Goal: Task Accomplishment & Management: Complete application form

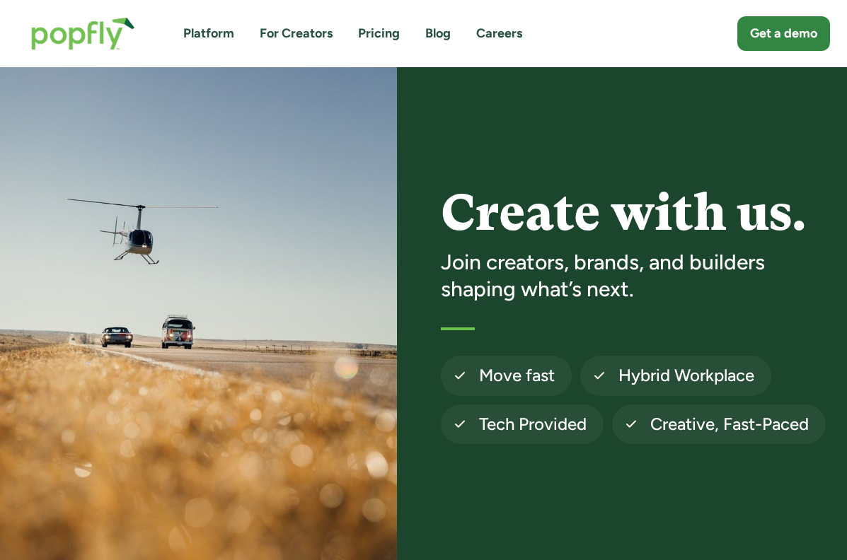
click at [500, 37] on link "Careers" at bounding box center [499, 34] width 46 height 18
click at [486, 37] on link "Careers" at bounding box center [499, 34] width 46 height 18
click at [504, 31] on link "Careers" at bounding box center [499, 34] width 46 height 18
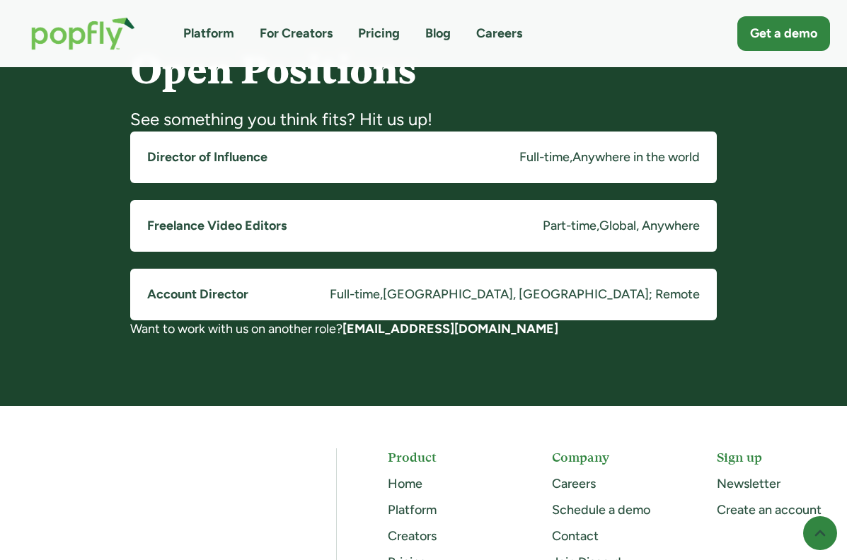
scroll to position [1121, 0]
click at [211, 153] on h5 "Director of Influence" at bounding box center [207, 158] width 120 height 18
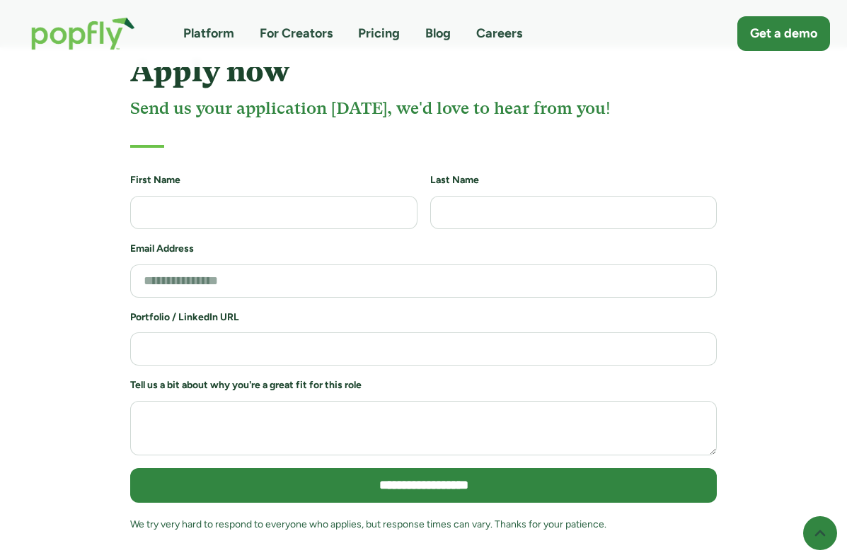
scroll to position [3039, 0]
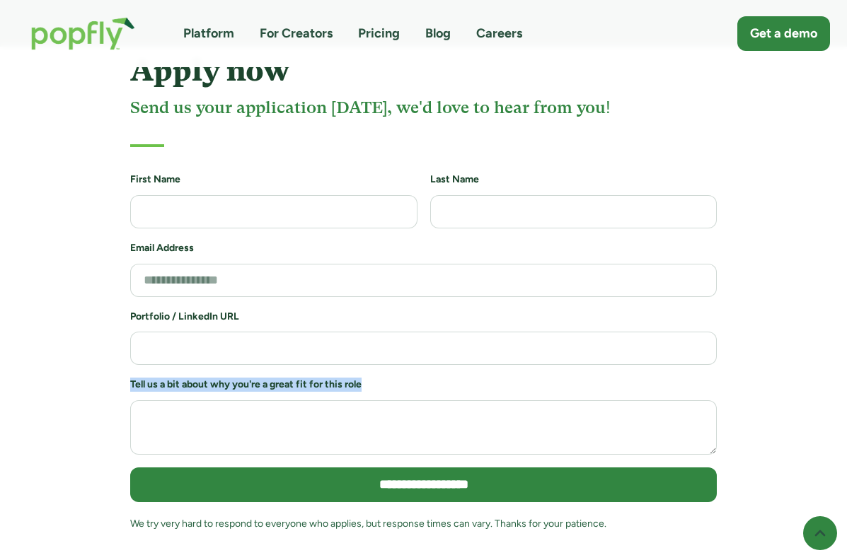
drag, startPoint x: 385, startPoint y: 337, endPoint x: 153, endPoint y: 329, distance: 232.2
click at [153, 378] on h6 "Tell us a bit about why you're a great fit for this role" at bounding box center [423, 385] width 586 height 14
copy h6 "Tell us a bit about why you're a great fit for this role"
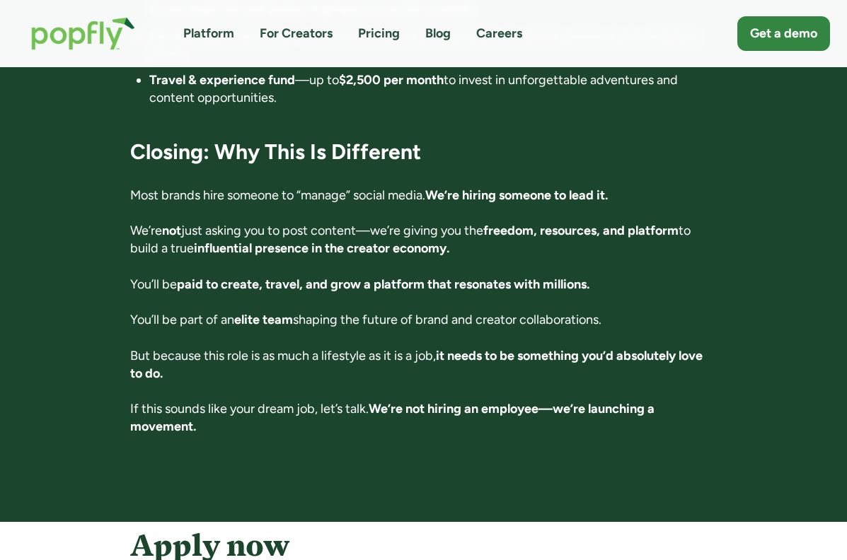
scroll to position [2540, 0]
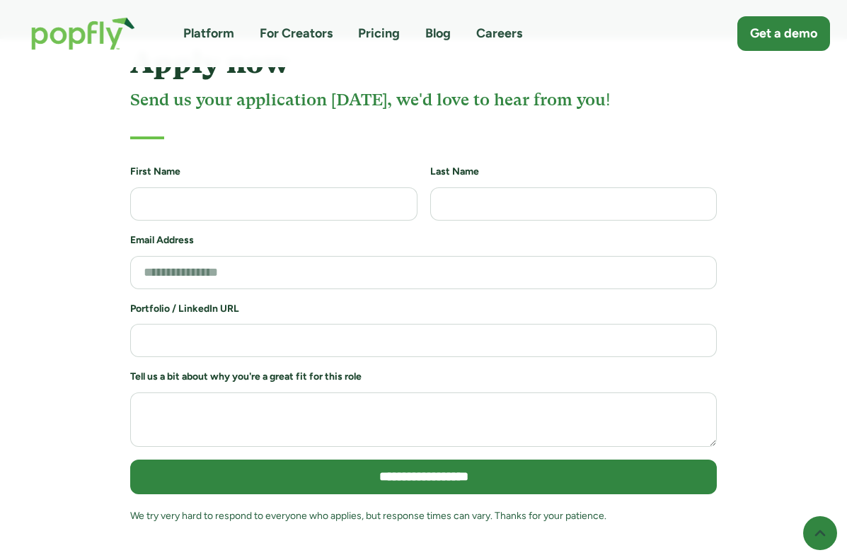
scroll to position [3047, 0]
